Goal: Task Accomplishment & Management: Manage account settings

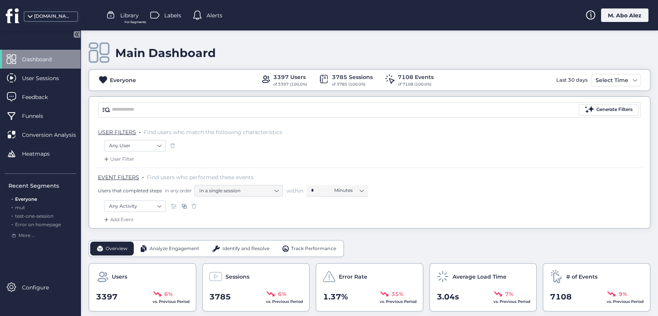
click at [52, 63] on div "Dashboard" at bounding box center [40, 59] width 81 height 19
click at [56, 84] on div "User Sessions" at bounding box center [40, 78] width 81 height 19
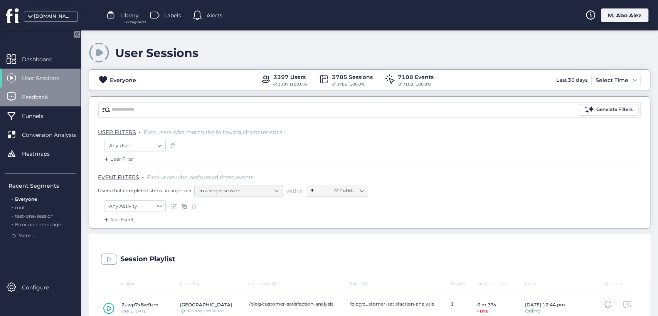
click at [53, 99] on span "Feedback" at bounding box center [40, 97] width 37 height 8
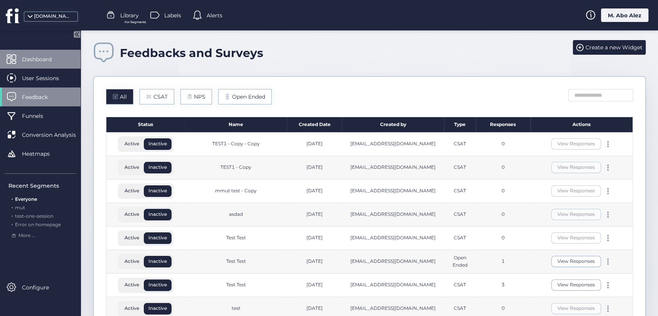
click at [56, 57] on span "Dashboard" at bounding box center [42, 59] width 41 height 8
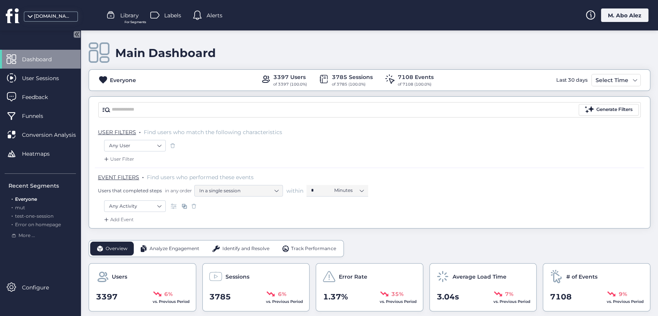
click at [630, 13] on div "M. Abo Alez" at bounding box center [624, 14] width 47 height 13
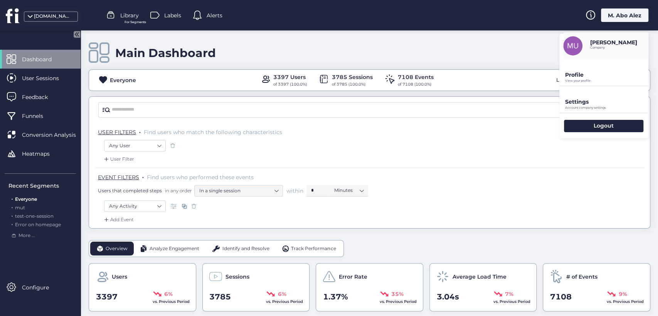
click at [583, 77] on p "Profile" at bounding box center [606, 74] width 83 height 7
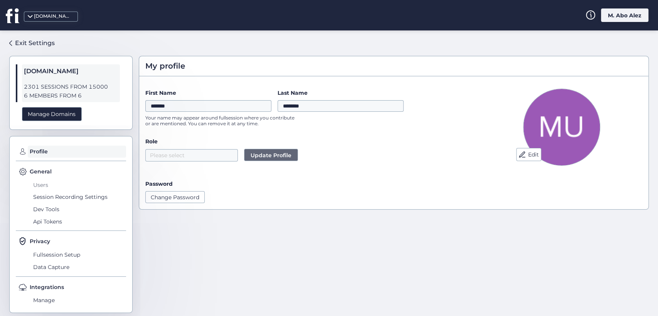
click at [42, 184] on span "Users" at bounding box center [78, 185] width 95 height 12
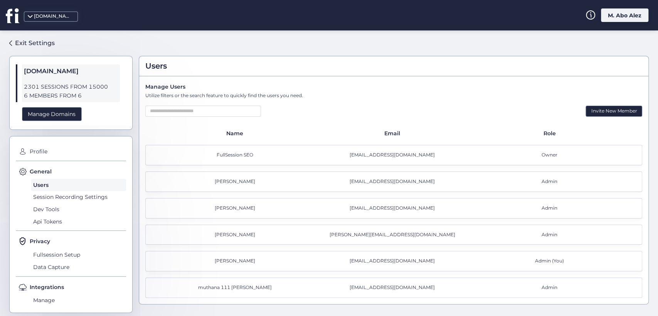
click at [625, 17] on div "M. Abo Alez" at bounding box center [624, 14] width 47 height 13
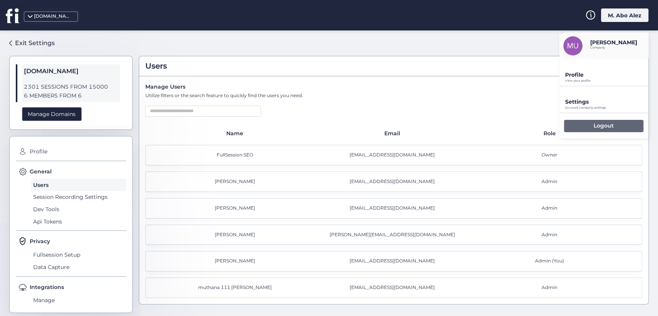
click at [606, 126] on p "Logout" at bounding box center [604, 125] width 20 height 7
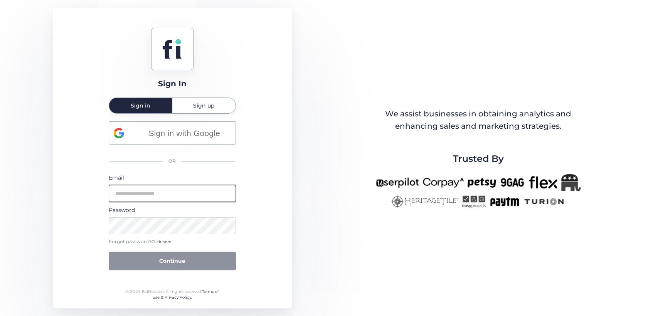
click at [153, 197] on input "email" at bounding box center [172, 193] width 127 height 17
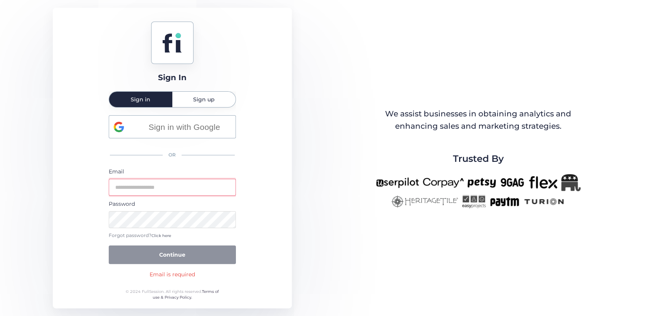
type input "**********"
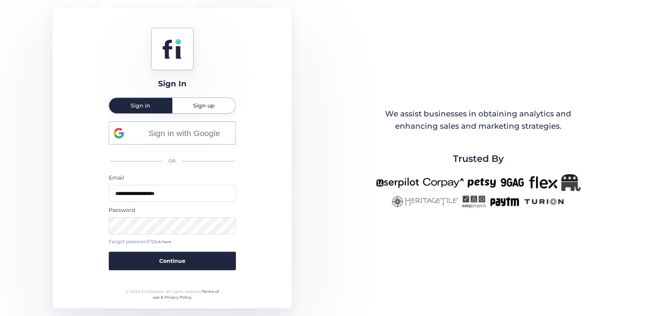
click at [109, 252] on button "Continue" at bounding box center [172, 261] width 127 height 19
